Goal: Task Accomplishment & Management: Use online tool/utility

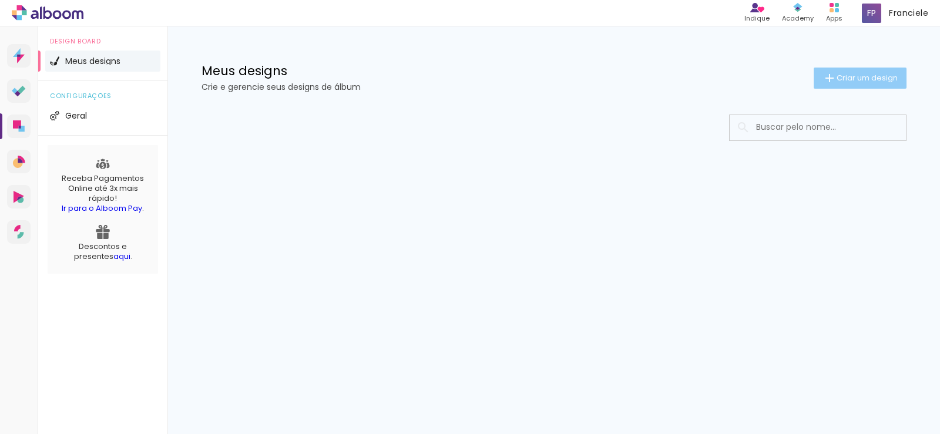
click at [852, 77] on span "Criar um design" at bounding box center [866, 78] width 61 height 8
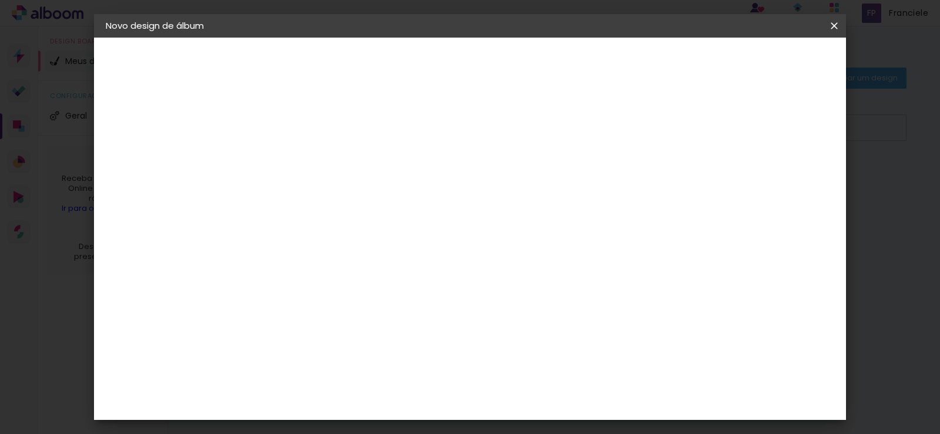
click at [298, 159] on input at bounding box center [298, 158] width 0 height 18
type input "Mavie 1 ano"
type paper-input "Mavie 1 ano"
click at [0, 0] on slot "Avançar" at bounding box center [0, 0] width 0 height 0
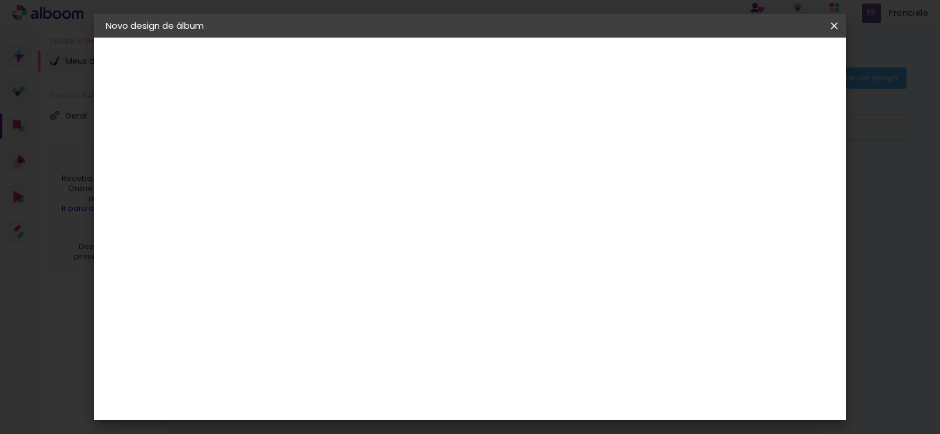
click at [518, 177] on paper-item "Tamanho Livre" at bounding box center [461, 179] width 113 height 26
click at [0, 0] on slot "Avançar" at bounding box center [0, 0] width 0 height 0
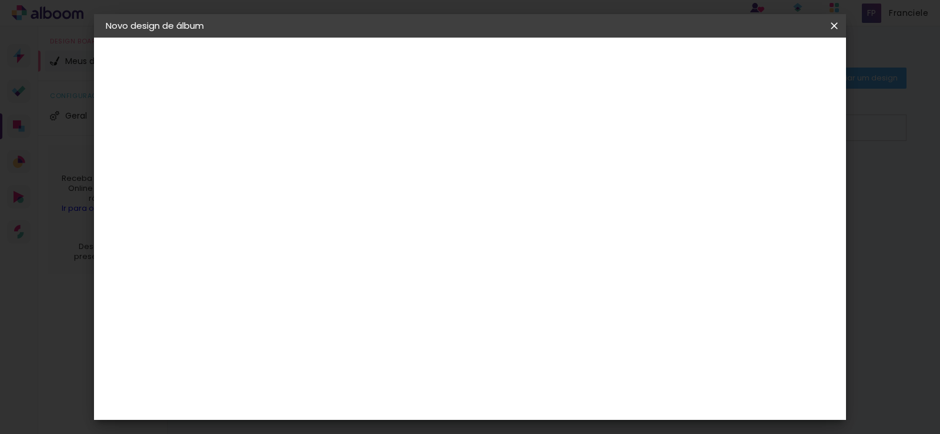
click at [761, 66] on span "Iniciar design" at bounding box center [733, 62] width 53 height 8
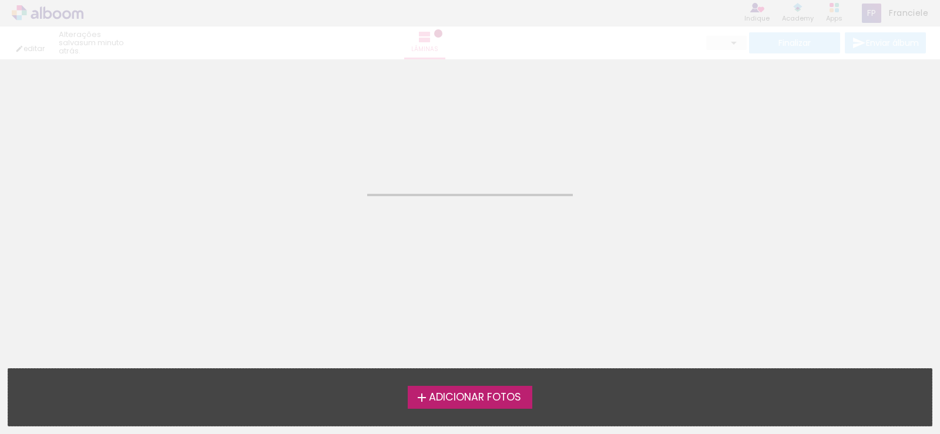
click at [496, 392] on span "Adicionar Fotos" at bounding box center [475, 397] width 92 height 11
click at [0, 0] on input "file" at bounding box center [0, 0] width 0 height 0
